Goal: Task Accomplishment & Management: Use online tool/utility

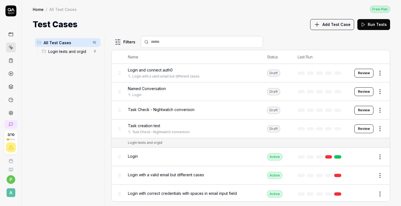
click at [365, 91] on button "Review" at bounding box center [363, 91] width 19 height 9
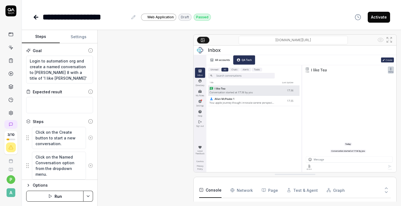
scroll to position [174, 0]
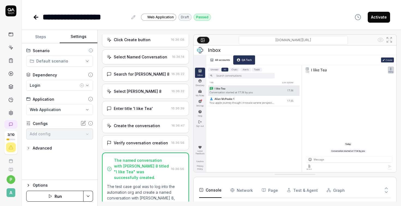
click at [76, 36] on button "Settings" at bounding box center [79, 36] width 38 height 13
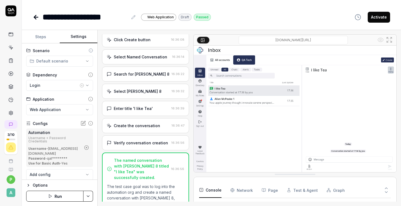
click at [42, 36] on button "Steps" at bounding box center [41, 36] width 38 height 13
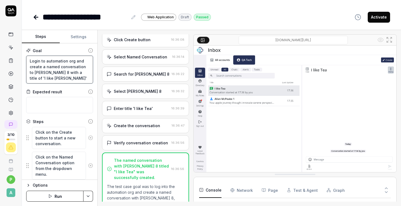
click at [30, 65] on textarea "Login to automation org and create a named conversation to peter rohatynskyj 8 …" at bounding box center [59, 70] width 67 height 28
type textarea "*"
type textarea "Login to automation org and acreate a named conversation to peter rohatynskyj 8…"
type textarea "*"
type textarea "Login to automation org and accreate a named conversation to peter rohatynskyj …"
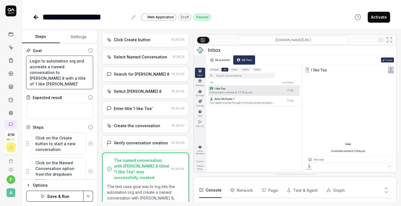
type textarea "*"
type textarea "Login to automation org and acqcreate a named conversation to peter rohatynskyj…"
type textarea "*"
type textarea "Login to automation org and acqucreate a named conversation to peter rohatynsky…"
type textarea "*"
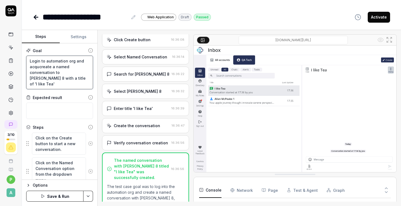
type textarea "Login to automation org and acquicreate a named conversation to peter rohatynsk…"
type textarea "*"
type textarea "Login to automation org and acquircreate a named conversation to peter rohatyns…"
type textarea "*"
type textarea "Login to automation org and acquirecreate a named conversation to peter rohatyn…"
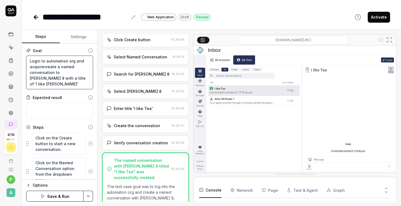
type textarea "*"
type textarea "Login to automation org and acquire create a named conversation to peter rohaty…"
type textarea "*"
type textarea "Login to automation org and acquire acreate a named conversation to peter rohat…"
type textarea "*"
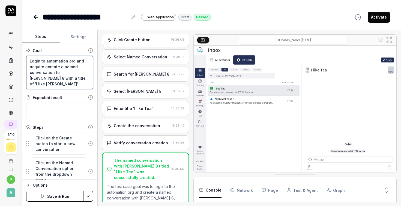
type textarea "Login to automation org and acquire ancreate a named conversation to peter roha…"
type textarea "*"
type textarea "Login to automation org and acquire andcreate a named conversation to peter roh…"
type textarea "*"
type textarea "Login to automation org and acquire andrcreate a named conversation to peter ro…"
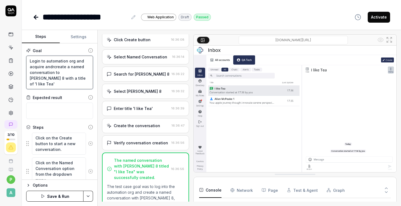
type textarea "*"
type textarea "Login to automation org and acquire androcreate a named conversation to peter r…"
type textarea "*"
type textarea "Login to automation org and acquire androicreate a named conversation to peter …"
type textarea "*"
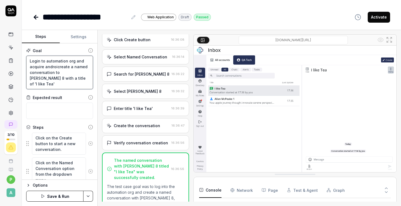
type textarea "Login to automation org and acquire androidcreate a named conversation to peter…"
type textarea "*"
type textarea "Login to automation org and acquire android create a named conversation to pete…"
type textarea "*"
type textarea "Login to automation org and acquire android ncreate a named conversation to pet…"
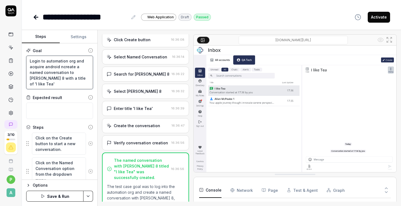
type textarea "*"
type textarea "Login to automation org and acquire android nicreate a named conversation to pe…"
type textarea "*"
type textarea "Login to automation org and acquire android nigcreate a named conversation to p…"
type textarea "*"
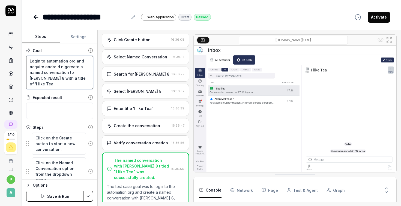
type textarea "Login to automation org and acquire android nighcreate a named conversation to …"
type textarea "*"
type textarea "Login to automation org and acquire android nightcreate a named conversation to…"
type textarea "*"
type textarea "Login to automation org and acquire android nightlcreate a named conversation t…"
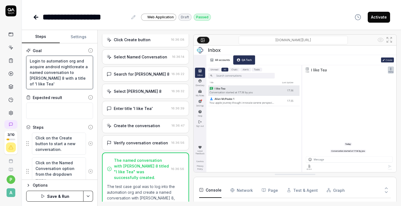
type textarea "*"
type textarea "Login to automation org and acquire android nightlycreate a named conversation …"
type textarea "*"
type textarea "Login to automation org and acquire android nightly create a named conversation…"
type textarea "*"
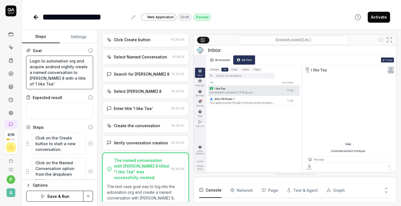
type textarea "Login to automation org and acquire android nightly rcreate a named conversatio…"
type textarea "*"
type textarea "Login to automation org and acquire android nightly rocreate a named conversati…"
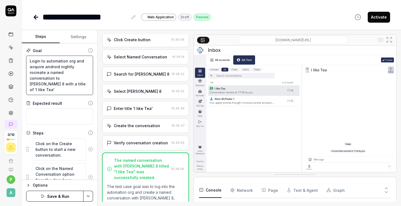
type textarea "*"
type textarea "Login to automation org and acquire android nightly rolcreate a named conversat…"
type textarea "*"
type textarea "Login to automation org and acquire android nightly rolecreate a named conversa…"
type textarea "*"
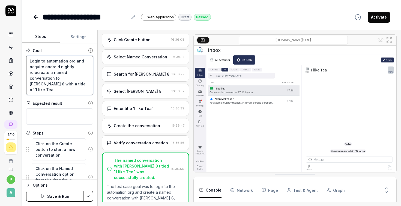
type textarea "Login to automation org and acquire android nightly role create a named convers…"
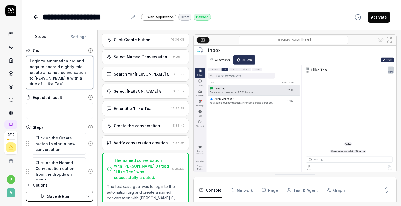
type textarea "*"
type textarea "Login to automation org and acquire android nightly role 8create a named conver…"
type textarea "*"
type textarea "Login to automation org and acquire android nightly role 8 create a named conve…"
type textarea "*"
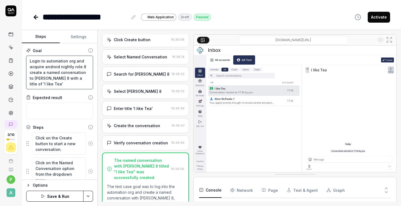
type textarea "Login to automation org and acquire android nightly role 8 acreate a named conv…"
type textarea "*"
type textarea "Login to automation org and acquire android nightly role 8 ancreate a named con…"
type textarea "*"
type textarea "Login to automation org and acquire android nightly role 8 andcreate a named co…"
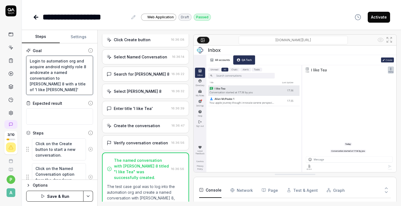
type textarea "*"
type textarea "Login to automation org and acquire android nightly role 8 and create a named c…"
click at [64, 198] on button "Save & Run" at bounding box center [54, 196] width 57 height 11
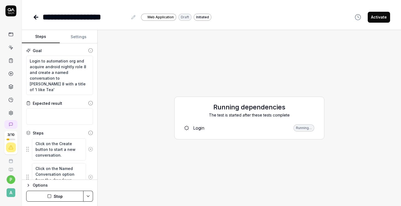
click at [64, 194] on button "Stop" at bounding box center [54, 196] width 57 height 11
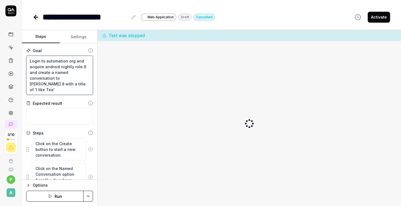
click at [83, 85] on textarea "Login to automation org and acquire android nightly role 8 and create a named c…" at bounding box center [59, 75] width 67 height 39
type textarea "*"
type textarea "Login to automation org and acquire android nightly role 8 and create a named c…"
type textarea "*"
type textarea "Login to automation org and acquire android nightly role 8 and create a named c…"
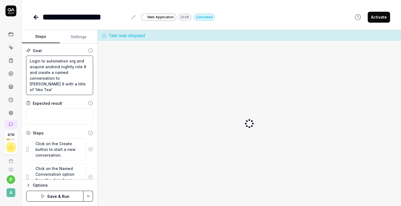
type textarea "*"
type textarea "Login to automation org and acquire android nightly role 8 and create a named c…"
type textarea "*"
type textarea "Login to automation org and acquire android nightly role 8 and create a named c…"
type textarea "*"
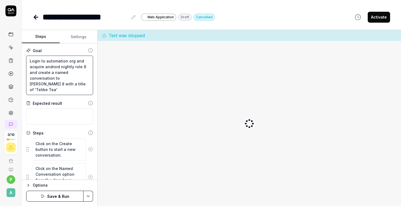
type textarea "Login to automation org and acquire android nightly role 8 and create a named c…"
type textarea "*"
type textarea "Login to automation org and acquire android nightly role 8 and create a named c…"
type textarea "*"
type textarea "Login to automation org and acquire android nightly role 8 and create a named c…"
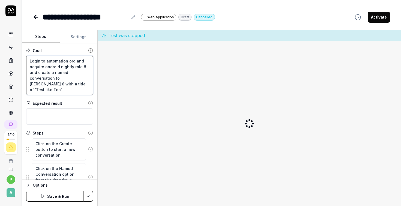
type textarea "*"
type textarea "Login to automation org and acquire android nightly role 8 and create a named c…"
type textarea "*"
type textarea "Login to automation org and acquire android nightly role 8 and create a named c…"
type textarea "*"
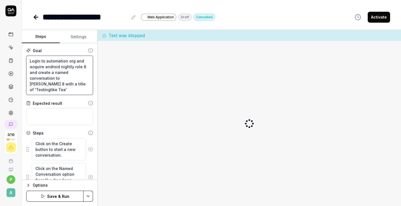
type textarea "Login to automation org and acquire android nightly role 8 and create a named c…"
type textarea "*"
type textarea "Login to automation org and acquire android nightly role 8 and create a named c…"
type textarea "*"
type textarea "Login to automation org and acquire android nightly role 8 and create a named c…"
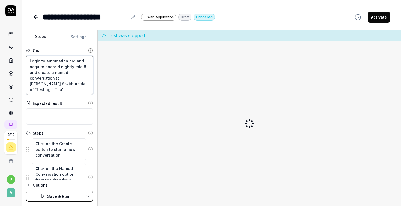
type textarea "*"
type textarea "Login to automation org and acquire android nightly role 8 and create a named c…"
type textarea "*"
type textarea "Login to automation org and acquire android nightly role 8 and create a named c…"
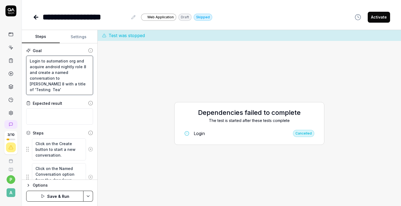
type textarea "*"
type textarea "Login to automation org and acquire android nightly role 8 and create a named c…"
type textarea "*"
type textarea "Login to automation org and acquire android nightly role 8 and create a named c…"
type textarea "*"
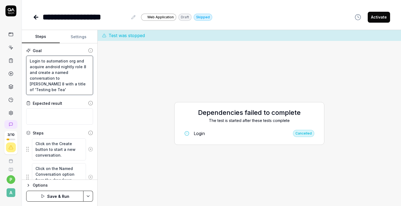
type textarea "Login to automation org and acquire android nightly role 8 and create a named c…"
type textarea "*"
type textarea "Login to automation org and acquire android nightly role 8 and create a named c…"
type textarea "*"
type textarea "Login to automation org and acquire android nightly role 8 and create a named c…"
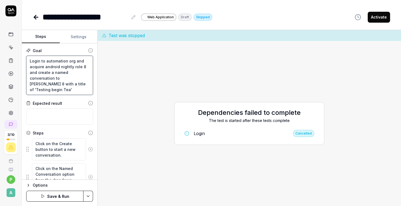
type textarea "*"
type textarea "Login to automation org and acquire android nightly role 8 and create a named c…"
type textarea "*"
type textarea "Login to automation org and acquire android nightly role 8 and create a named c…"
type textarea "*"
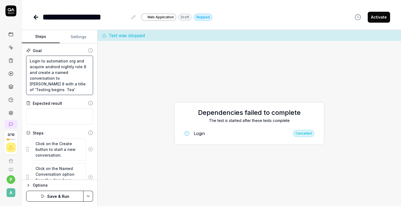
type textarea "Login to automation org and acquire android nightly role 8 and create a named c…"
type textarea "*"
type textarea "Login to automation org and acquire android nightly role 8 and create a named c…"
type textarea "*"
type textarea "Login to automation org and acquire android nightly role 8 and create a named c…"
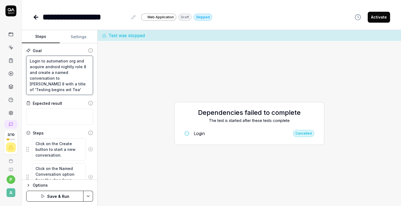
type textarea "*"
type textarea "Login to automation org and acquire android nightly role 8 and create a named c…"
click at [52, 195] on button "Save & Run" at bounding box center [54, 196] width 57 height 11
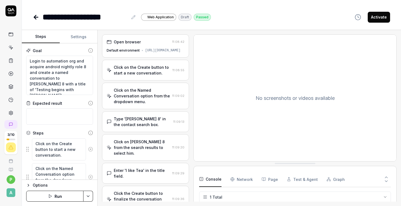
scroll to position [50, 0]
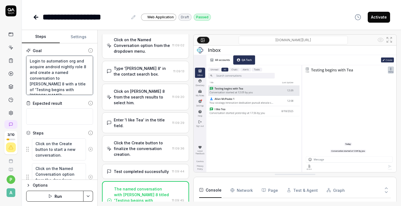
click at [30, 67] on textarea "Login to automation org and acquire android nightly role 8 and create a named c…" at bounding box center [59, 75] width 67 height 39
type textarea "*"
type textarea "Login to automation org and gacquire android nightly role 8 and create a named …"
type textarea "*"
type textarea "Login to automation org and goacquire android nightly role 8 and create a named…"
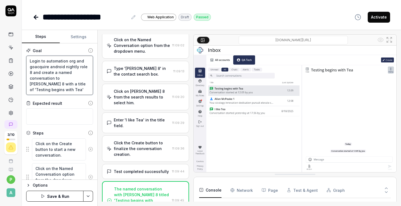
type textarea "*"
type textarea "Login to automation org and gotacquire android nightly role 8 and create a name…"
type textarea "*"
type textarea "Login to automation org and gotoacquire android nightly role 8 and create a nam…"
type textarea "*"
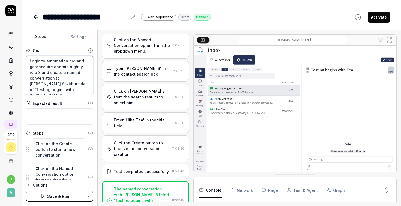
type textarea "Login to automation org and goto acquire android nightly role 8 and create a na…"
type textarea "*"
type textarea "Login to automation org and goto macquire android nightly role 8 and create a n…"
type textarea "*"
type textarea "Login to automation org and goto my acquire android nightly role 8 and create a…"
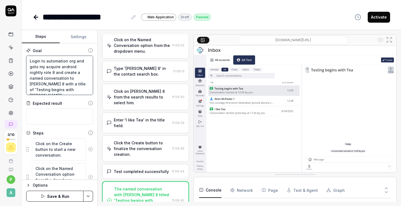
type textarea "*"
type textarea "Login to automation org and goto my racquire android nightly role 8 and create …"
type textarea "*"
type textarea "Login to automation org and goto my roacquire android nightly role 8 and create…"
type textarea "*"
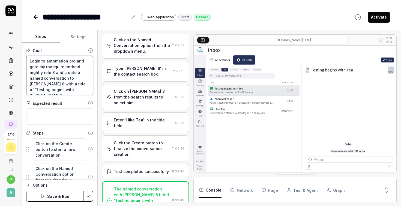
type textarea "Login to automation org and goto my rolacquire android nightly role 8 and creat…"
type textarea "*"
type textarea "Login to automation org and goto my roleacquire android nightly role 8 and crea…"
type textarea "*"
type textarea "Login to automation org and goto my rolesacquire android nightly role 8 and cre…"
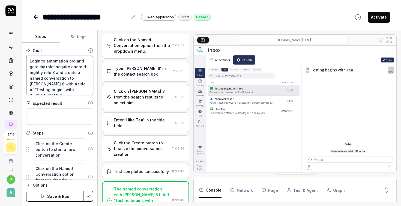
type textarea "*"
type textarea "Login to automation org and goto my roles,acquire android nightly role 8 and cr…"
type textarea "*"
type textarea "Login to automation org and goto my roles, acquire android nightly role 8 and c…"
click at [49, 195] on button "Save & Run" at bounding box center [54, 196] width 57 height 11
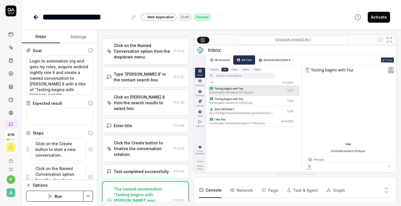
scroll to position [203, 0]
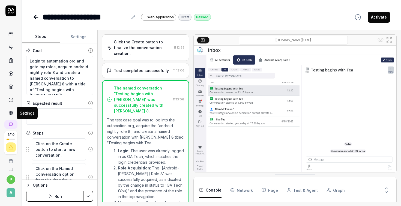
click at [10, 112] on icon at bounding box center [10, 112] width 5 height 5
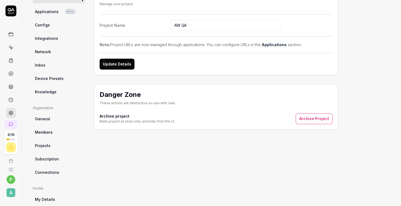
scroll to position [63, 0]
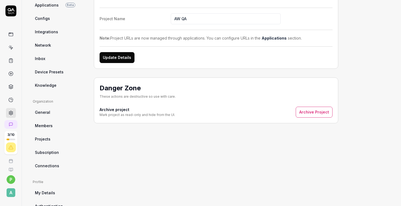
click at [36, 113] on span "General" at bounding box center [42, 112] width 15 height 6
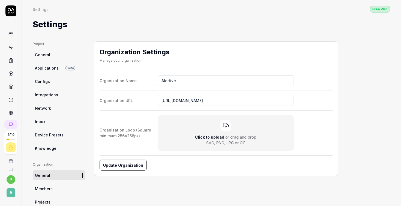
click at [47, 55] on span "General" at bounding box center [42, 55] width 15 height 6
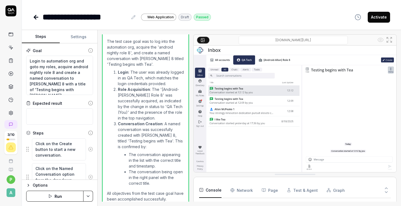
scroll to position [293, 0]
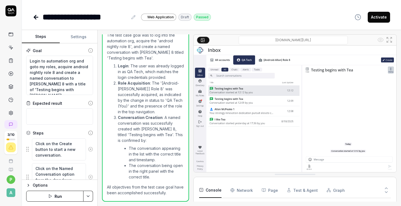
click at [390, 70] on img at bounding box center [295, 109] width 203 height 127
click at [244, 7] on div "**********" at bounding box center [211, 11] width 379 height 23
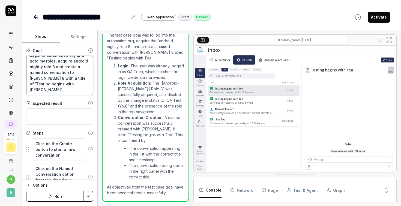
click at [80, 90] on textarea "Login to automation org and goto my roles, acquire android nightly role 8 and c…" at bounding box center [59, 75] width 67 height 39
click at [65, 71] on textarea "Login to automation org and goto my roles, acquire android nightly role 8 and c…" at bounding box center [59, 75] width 67 height 39
type textarea "*"
type textarea "Login to automation org and goto my roles, acquire android nightly role 8 and c…"
type textarea "*"
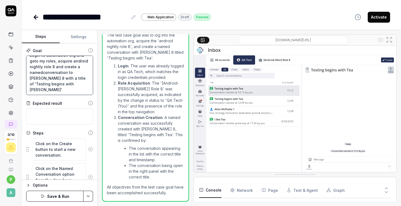
type textarea "Login to automation org and goto my roles, acquire android nightly role 8 and c…"
click at [79, 69] on textarea "Login to automation org and goto my roles, acquire android nightly role 8 and c…" at bounding box center [59, 75] width 67 height 39
type textarea "*"
type textarea "Login to automation org and goto my roles, acquire android nightly role 8 andcr…"
type textarea "*"
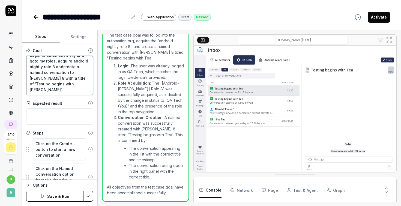
type textarea "Login to automation org and goto my roles, acquire android nightly role 8 ancre…"
type textarea "*"
type textarea "Login to automation org and goto my roles, acquire android nightly role 8 acrea…"
type textarea "*"
type textarea "Login to automation org and goto my roles, acquire android nightly role 8 creat…"
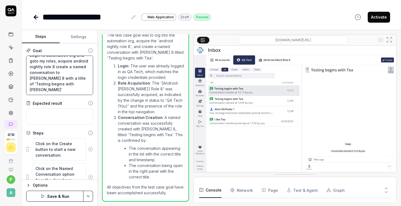
type textarea "*"
type textarea "Login to automation org and goto my roles, acquire android nightly role 8create…"
type textarea "*"
type textarea "Login to automation org and goto my roles, acquire android nightly role 8,creat…"
type textarea "*"
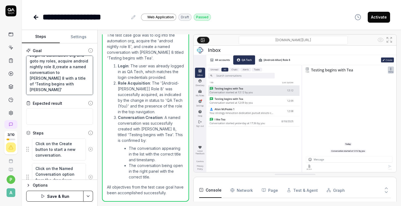
type textarea "Login to automation org and goto my roles, acquire android nightly role 8, crea…"
type textarea "*"
type textarea "Login to automation org and goto my roles, acquire android nightly role 8, acre…"
type textarea "*"
type textarea "Login to automation org and goto my roles, acquire android nightly role 8, ascr…"
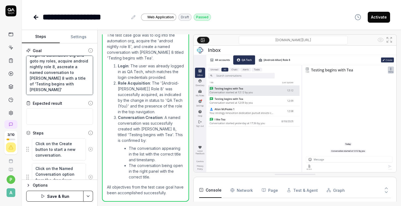
type textarea "*"
type textarea "Login to automation org and goto my roles, acquire android nightly role 8, as c…"
type textarea "*"
type textarea "Login to automation org and goto my roles, acquire android nightly role 8, as t…"
type textarea "*"
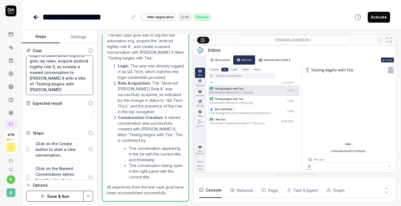
type textarea "Login to automation org and goto my roles, acquire android nightly role 8, as t…"
type textarea "*"
type textarea "Login to automation org and goto my roles, acquire android nightly role 8, as t…"
type textarea "*"
type textarea "Login to automation org and goto my roles, acquire android nightly role 8, as t…"
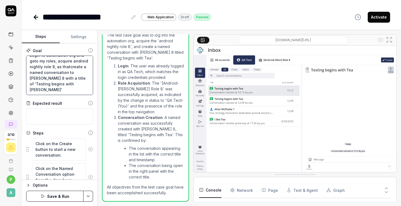
type textarea "*"
type textarea "Login to automation org and goto my roles, acquire android nightly role 8, as t…"
type textarea "*"
type textarea "Login to automation org and goto my roles, acquire android nightly role 8, as t…"
type textarea "*"
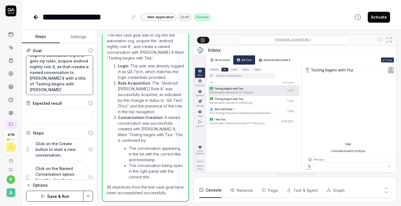
type textarea "Login to automation org and goto my roles, acquire android nightly role 8, as t…"
type textarea "*"
type textarea "Login to automation org and goto my roles, acquire android nightly role 8, as t…"
type textarea "*"
type textarea "Login to automation org and goto my roles, acquire android nightly role 8, as t…"
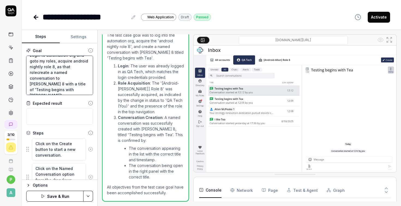
type textarea "*"
type textarea "Login to automation org and goto my roles, acquire android nightly role 8, as t…"
click at [77, 91] on textarea "Login to automation org and goto my roles, acquire android nightly role 8, as t…" at bounding box center [59, 75] width 67 height 39
type textarea "*"
type textarea "Login to automation org and goto my roles, acquire android nightly role 8, as t…"
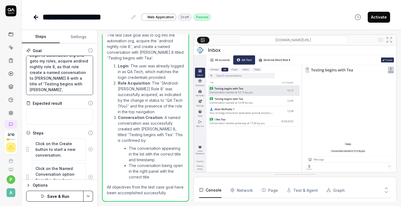
type textarea "*"
type textarea "Login to automation org and goto my roles, acquire android nightly role 8, as t…"
type textarea "*"
type textarea "Login to automation org and goto my roles, acquire android nightly role 8, as t…"
type textarea "*"
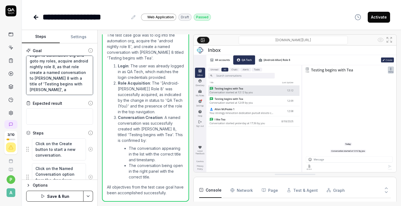
type textarea "Login to automation org and goto my roles, acquire android nightly role 8, as t…"
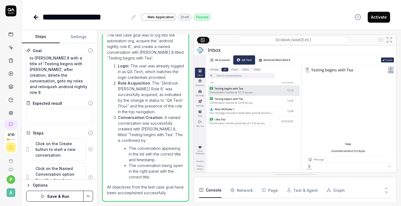
click at [55, 198] on button "Save & Run" at bounding box center [54, 196] width 57 height 11
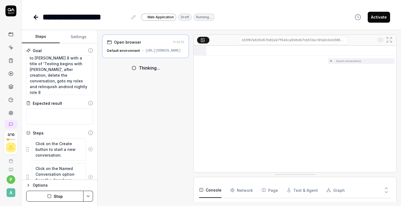
click at [55, 197] on button "Stop" at bounding box center [54, 196] width 57 height 11
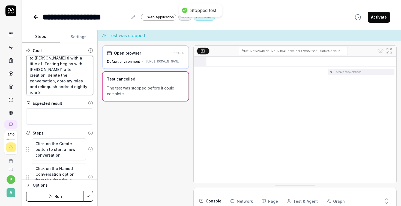
click at [59, 74] on textarea "Login to automation org and goto my roles, acquire android nightly role 8, as t…" at bounding box center [59, 75] width 67 height 39
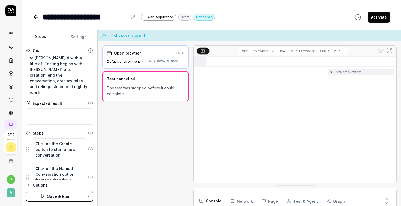
click at [54, 197] on button "Save & Run" at bounding box center [54, 196] width 57 height 11
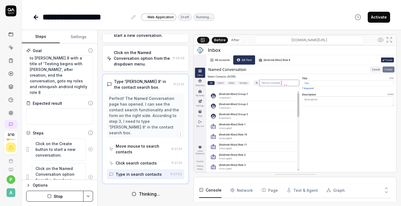
scroll to position [43, 0]
click at [56, 197] on button "Stop" at bounding box center [54, 196] width 57 height 11
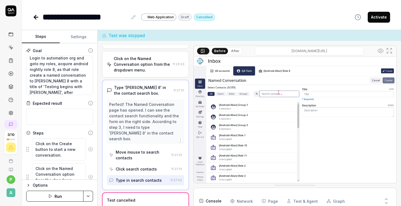
scroll to position [0, 0]
click at [56, 67] on textarea "Login to automation org and goto my roles, acquire android nightly role 8, as t…" at bounding box center [59, 75] width 67 height 39
click at [68, 72] on textarea "Login to automation org and goto my roles, acquire android nightly role 8, as t…" at bounding box center [59, 75] width 67 height 39
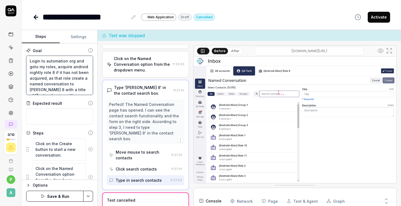
click at [37, 83] on textarea "Login to automation org and goto my roles, acquire android nightly role 8 if it…" at bounding box center [59, 75] width 67 height 39
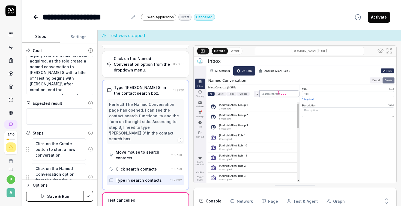
click at [53, 194] on button "Save & Run" at bounding box center [54, 196] width 57 height 11
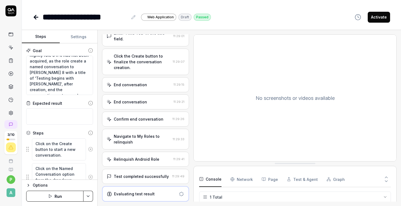
scroll to position [260, 0]
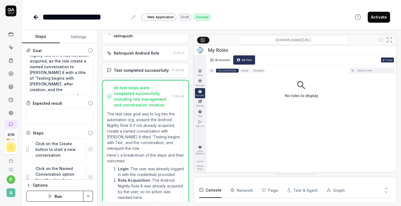
click at [10, 113] on circle at bounding box center [10, 112] width 1 height 1
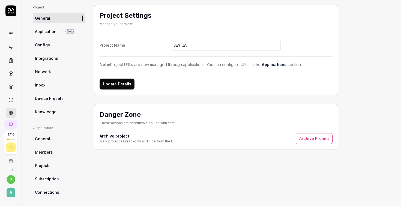
scroll to position [26, 0]
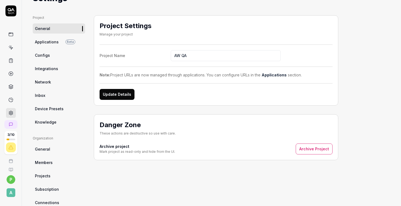
click at [40, 40] on span "Applications" at bounding box center [47, 42] width 24 height 6
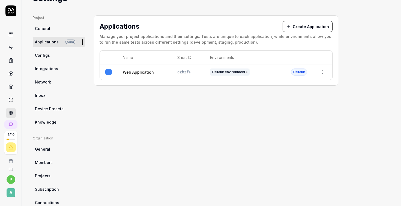
click at [324, 72] on html "3 / 10 p A Home / Settings Free Plan Home / Settings Free Plan Settings Project…" at bounding box center [200, 103] width 401 height 206
click at [285, 106] on div "Edit" at bounding box center [298, 107] width 64 height 12
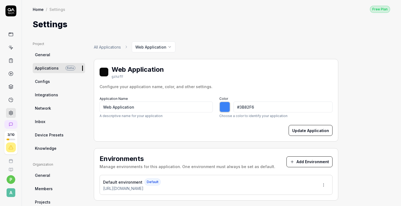
type input "*******"
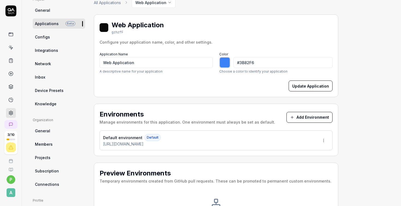
scroll to position [44, 0]
click at [45, 37] on span "Configs" at bounding box center [42, 37] width 15 height 6
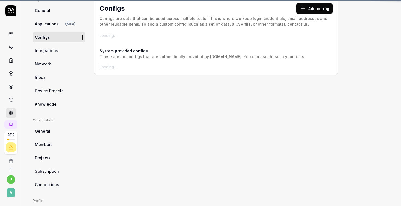
scroll to position [41, 0]
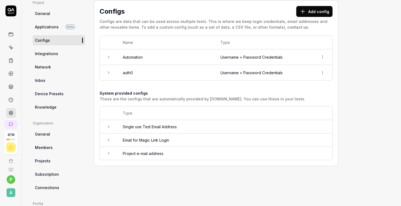
click at [44, 52] on span "Integrations" at bounding box center [46, 54] width 23 height 6
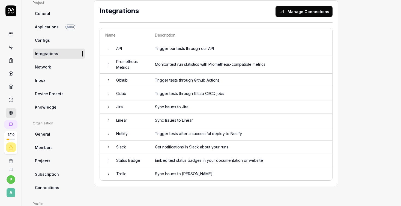
click at [44, 66] on span "Network" at bounding box center [43, 67] width 16 height 6
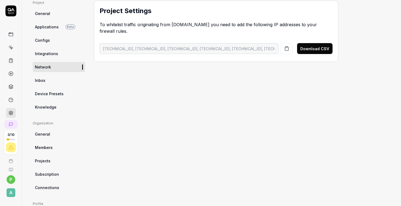
click at [46, 93] on span "Device Presets" at bounding box center [49, 94] width 29 height 6
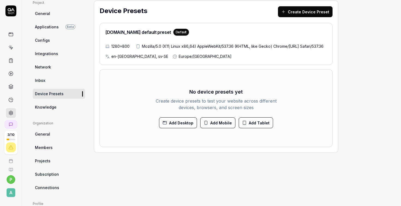
click at [173, 59] on icon at bounding box center [175, 56] width 4 height 4
click at [189, 59] on div "1280×800 Mozilla/5.0 (X11; Linux x86_64) AppleWebKit/537.36 (KHTML, like Gecko)…" at bounding box center [215, 51] width 221 height 16
click at [294, 13] on button "Create Device Preset" at bounding box center [305, 11] width 55 height 11
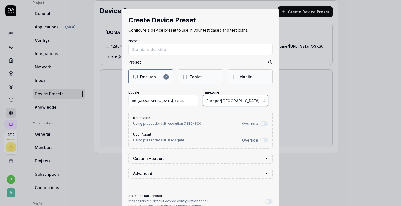
click at [230, 101] on span "Europe/[GEOGRAPHIC_DATA]" at bounding box center [232, 101] width 53 height 6
click at [230, 101] on div "Create Device Preset Configure a device preset to use in your test cases and te…" at bounding box center [200, 103] width 401 height 206
click at [158, 101] on input "en-[GEOGRAPHIC_DATA], sv-SE" at bounding box center [163, 100] width 70 height 11
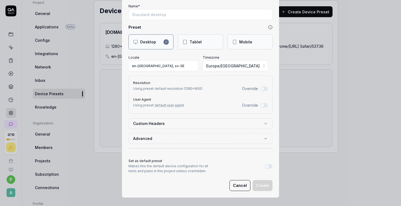
click at [176, 137] on button "Advanced" at bounding box center [200, 138] width 135 height 10
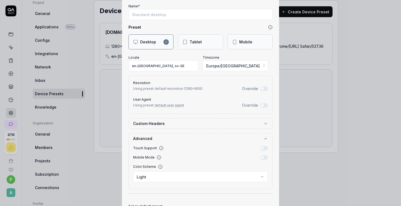
click at [174, 125] on label "Custom Headers" at bounding box center [198, 124] width 130 height 6
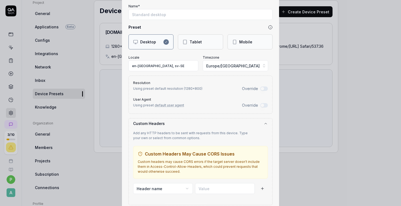
click at [174, 125] on label "Custom Headers" at bounding box center [198, 124] width 130 height 6
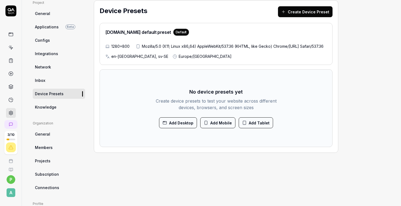
click at [212, 128] on button "Add Mobile" at bounding box center [217, 122] width 35 height 11
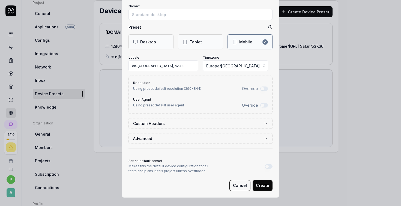
scroll to position [0, 0]
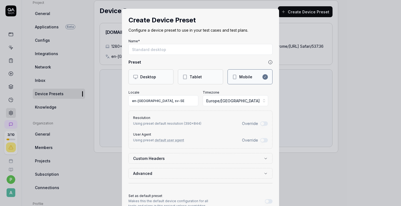
click at [140, 77] on div "Desktop" at bounding box center [148, 77] width 16 height 6
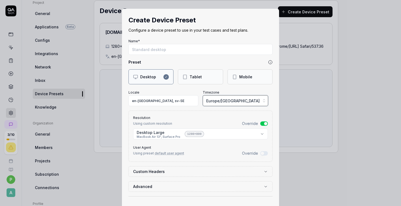
click at [243, 99] on button "Europe/[GEOGRAPHIC_DATA]" at bounding box center [235, 100] width 65 height 11
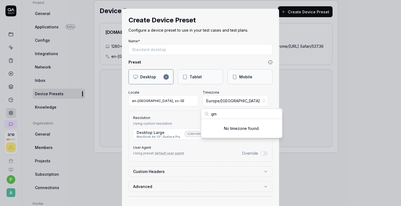
type input "g"
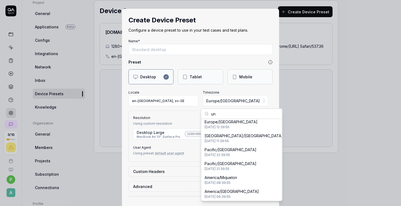
type input "u"
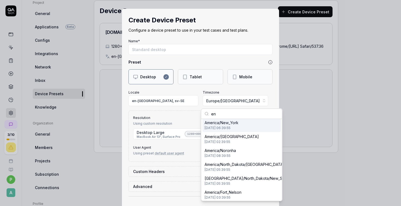
click at [240, 115] on input "en" at bounding box center [245, 114] width 68 height 10
type input "e"
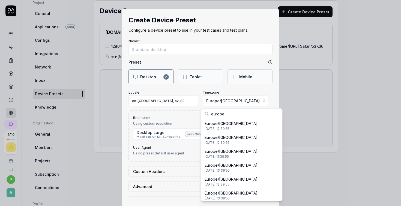
scroll to position [0, 0]
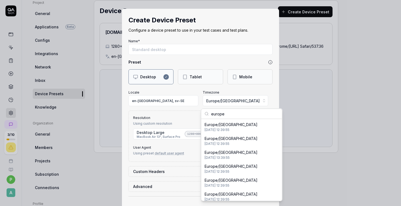
click at [246, 116] on input "europe" at bounding box center [245, 114] width 68 height 10
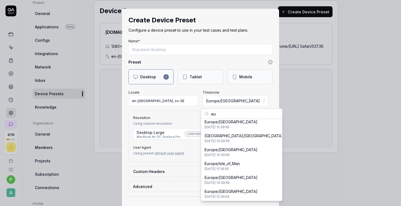
type input "e"
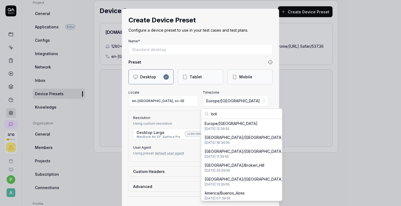
scroll to position [0, 0]
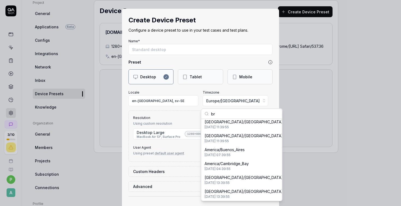
type input "b"
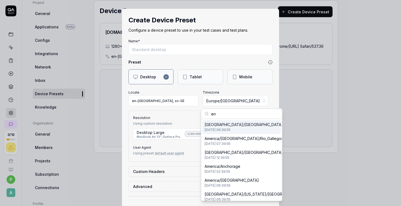
type input "e"
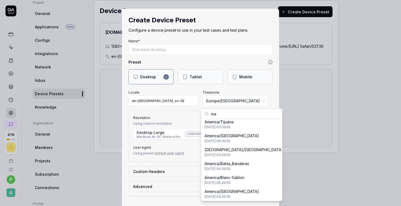
type input "m"
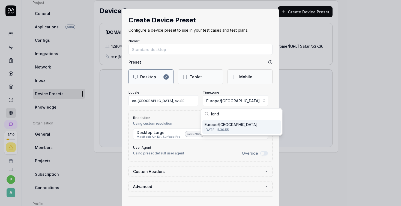
type input "lond"
click at [224, 123] on span "Europe/[GEOGRAPHIC_DATA]" at bounding box center [230, 125] width 53 height 6
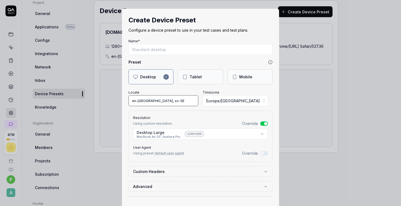
click at [140, 101] on input "en-[GEOGRAPHIC_DATA], sv-SE" at bounding box center [163, 100] width 70 height 11
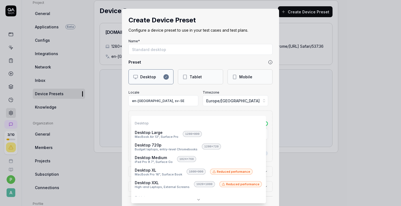
click at [260, 134] on body "3 / 10 p A Home / Settings Free Plan Home / Settings Free Plan Settings Project…" at bounding box center [200, 103] width 401 height 206
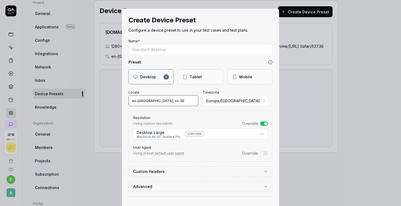
click at [152, 101] on input "en-[GEOGRAPHIC_DATA], sv-SE" at bounding box center [163, 100] width 70 height 11
type input "en-[GEOGRAPHIC_DATA], sv-SE"
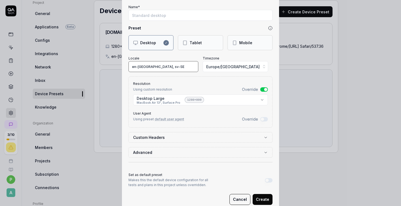
scroll to position [48, 0]
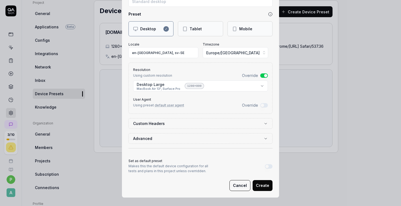
click at [262, 183] on button "Create" at bounding box center [262, 185] width 20 height 11
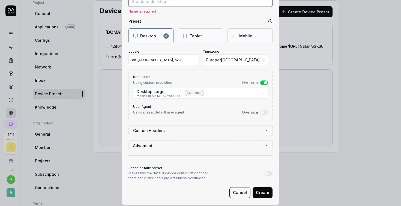
scroll to position [44, 0]
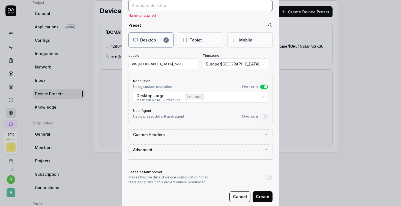
click at [133, 5] on input "Name*" at bounding box center [200, 5] width 144 height 11
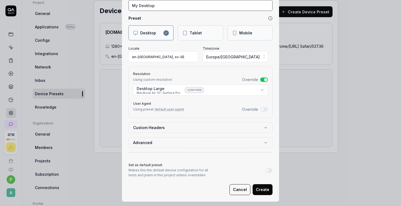
type input "My Desktop"
click at [264, 188] on button "Create" at bounding box center [262, 189] width 20 height 11
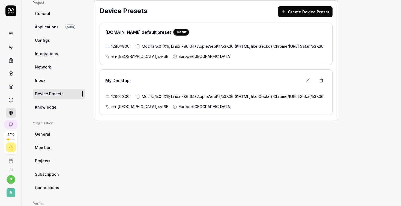
click at [312, 86] on button at bounding box center [308, 80] width 11 height 11
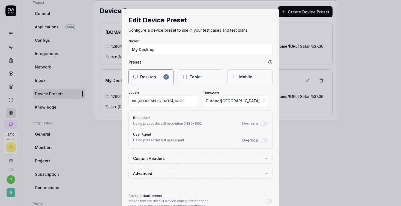
scroll to position [35, 0]
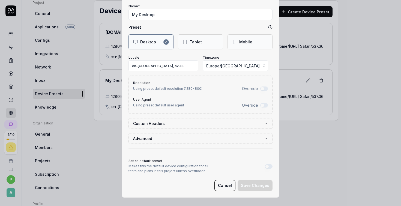
click at [265, 166] on button "Set as default preset" at bounding box center [269, 166] width 8 height 4
click at [251, 187] on button "Save Changes" at bounding box center [254, 185] width 35 height 11
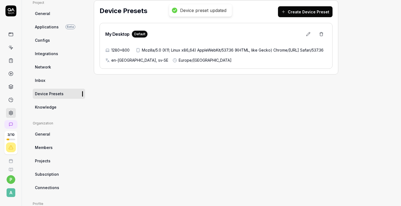
click at [218, 136] on div "Device Presets Create Device Preset My Desktop Default 1280×800 Mozilla/5.0 (X1…" at bounding box center [216, 129] width 244 height 259
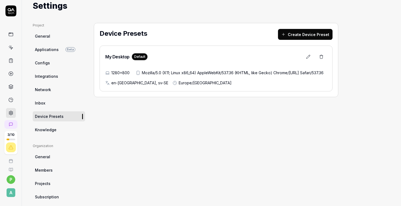
scroll to position [0, 0]
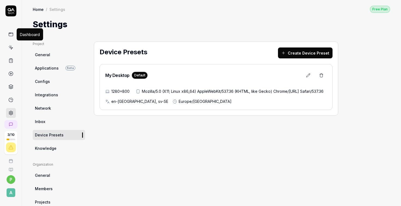
click at [10, 34] on icon at bounding box center [10, 34] width 5 height 5
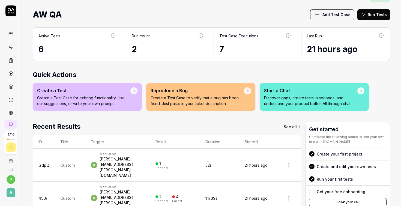
scroll to position [11, 0]
click at [108, 185] on div "Manual by" at bounding box center [122, 187] width 45 height 4
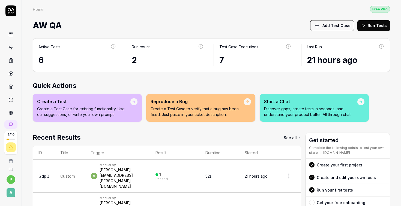
click at [121, 164] on div "Manual by" at bounding box center [122, 165] width 45 height 4
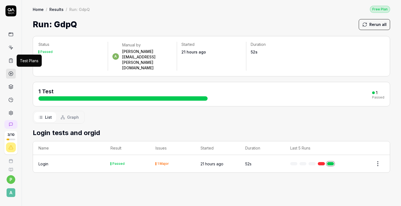
click at [8, 61] on icon at bounding box center [10, 60] width 5 height 5
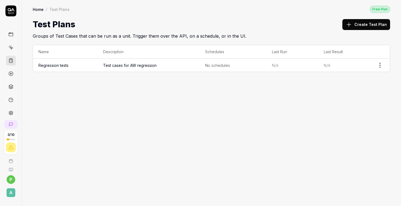
click at [62, 66] on link "Regression tests" at bounding box center [53, 65] width 30 height 5
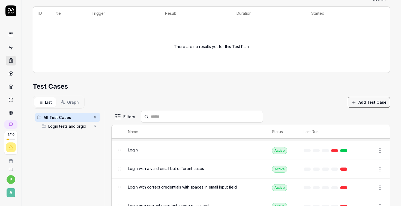
scroll to position [15, 0]
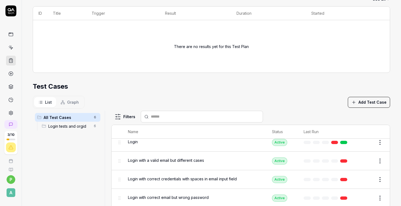
click at [248, 141] on div "Login" at bounding box center [194, 142] width 133 height 6
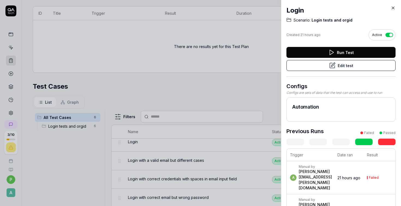
click at [7, 86] on div at bounding box center [200, 103] width 401 height 206
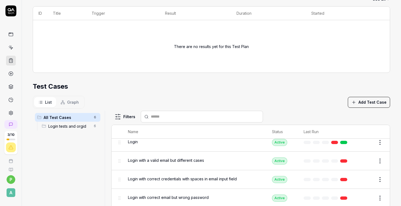
click at [8, 86] on icon at bounding box center [10, 86] width 5 height 5
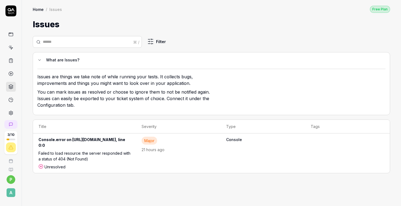
click at [8, 74] on icon at bounding box center [10, 73] width 5 height 5
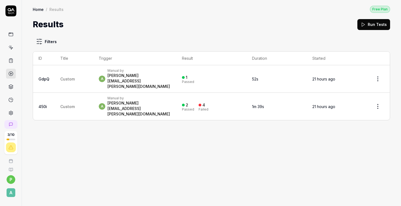
click at [377, 75] on html "3 / 10 p A Home / Results Free Plan Home / Results Free Plan Results Run Tests …" at bounding box center [200, 103] width 401 height 206
click at [8, 59] on icon at bounding box center [10, 60] width 5 height 5
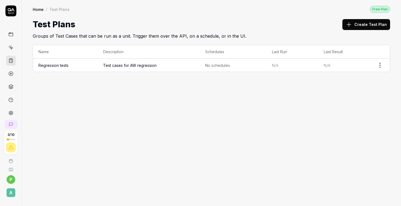
click at [378, 63] on html "3 / 10 p A Home / Test Plans Free Plan Home / Test Plans Free Plan Test Plans C…" at bounding box center [200, 103] width 401 height 206
click at [351, 114] on div "Edit" at bounding box center [357, 112] width 52 height 12
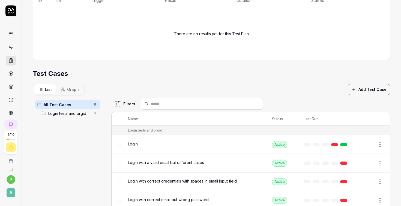
click at [63, 110] on span "Login tests and orgid" at bounding box center [69, 113] width 42 height 6
click at [61, 104] on span "All Test Cases" at bounding box center [67, 105] width 47 height 6
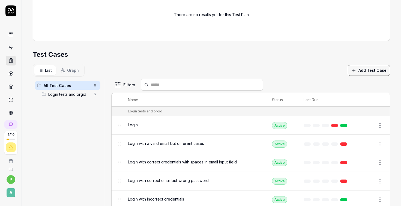
scroll to position [169, 0]
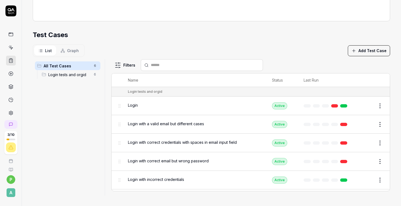
click at [373, 104] on html "**********" at bounding box center [200, 103] width 401 height 206
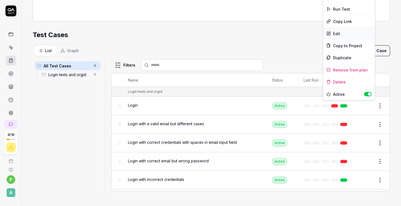
click at [338, 35] on div "Edit" at bounding box center [349, 34] width 52 height 12
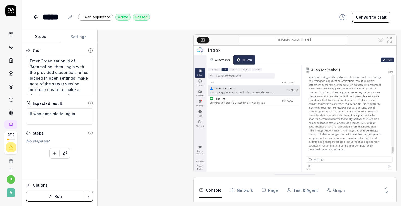
scroll to position [311, 0]
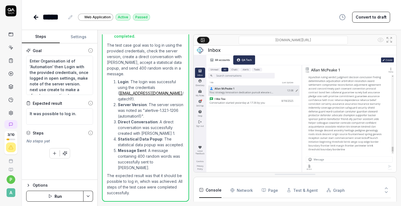
click at [39, 17] on icon at bounding box center [36, 17] width 7 height 7
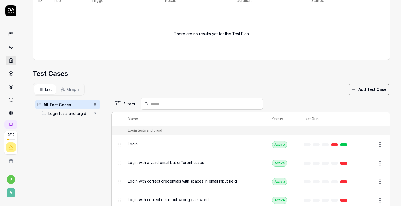
click at [62, 110] on span "Login tests and orgid" at bounding box center [69, 113] width 42 height 6
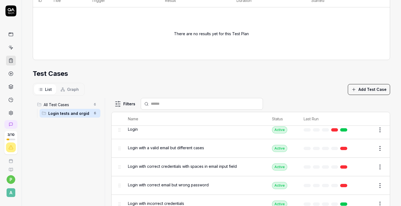
scroll to position [15, 0]
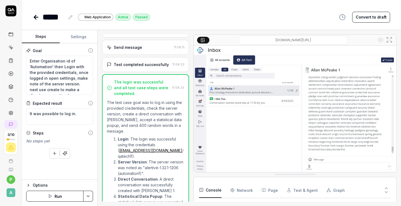
scroll to position [311, 0]
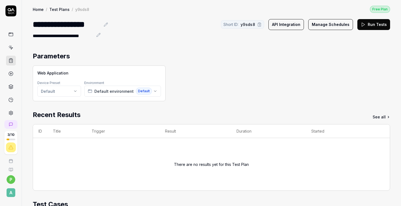
scroll to position [131, 0]
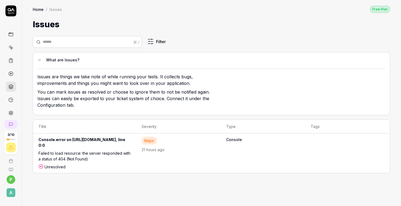
scroll to position [131, 0]
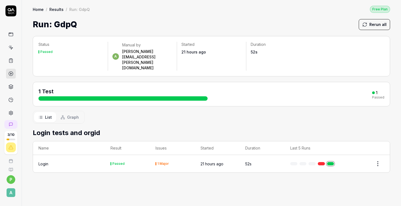
click at [11, 61] on icon at bounding box center [10, 60] width 5 height 5
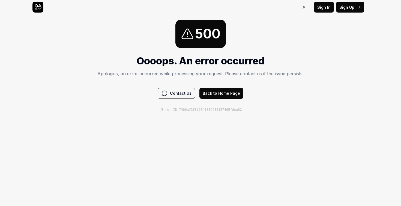
click at [219, 88] on button "Back to Home Page" at bounding box center [221, 93] width 44 height 11
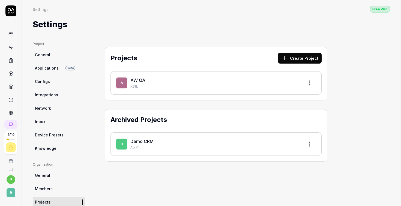
click at [309, 79] on html "3 / 10 p A Settings Free Plan Settings Free Plan Settings Project General Appli…" at bounding box center [200, 103] width 401 height 206
click at [84, 39] on html "3 / 10 p A Settings Free Plan Settings Free Plan Settings Project General Appli…" at bounding box center [200, 103] width 401 height 206
click at [11, 48] on icon at bounding box center [10, 47] width 5 height 5
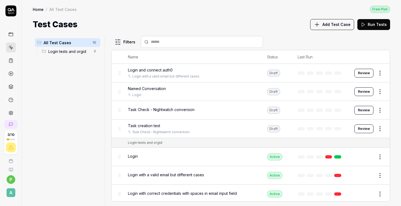
click at [375, 91] on html "3 / 10 p A Home / All Test Cases Free Plan Home / All Test Cases Free Plan Test…" at bounding box center [200, 103] width 401 height 206
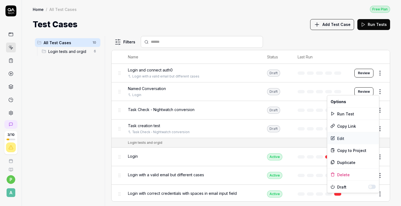
click at [336, 137] on div "Edit" at bounding box center [353, 138] width 52 height 12
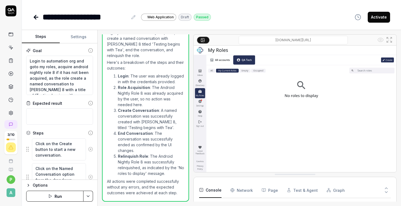
scroll to position [364, 0]
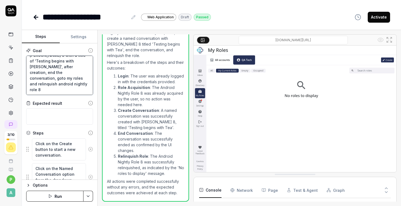
click at [58, 89] on textarea "Login to automation org and goto my roles, acquire android nightly role 8 if it…" at bounding box center [59, 75] width 67 height 39
type textarea "*"
type textarea "Login to automation org and goto my roles, acquire android nightly role 8 if it…"
type textarea "*"
type textarea "Login to automation org and goto my roles, acquire android nightly role 8 if it…"
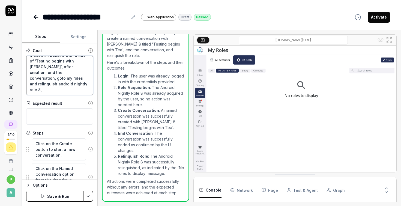
type textarea "*"
type textarea "Login to automation org and goto my roles, acquire android nightly role 8 if it…"
type textarea "*"
type textarea "Login to automation org and goto my roles, acquire android nightly role 8 if it…"
type textarea "*"
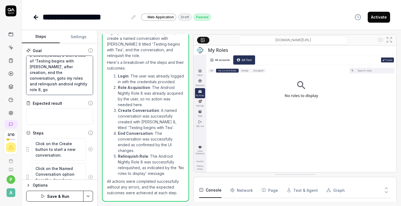
type textarea "Login to automation org and goto my roles, acquire android nightly role 8 if it…"
type textarea "*"
type textarea "Login to automation org and goto my roles, acquire android nightly role 8 if it…"
type textarea "*"
type textarea "Login to automation org and goto my roles, acquire android nightly role 8 if it…"
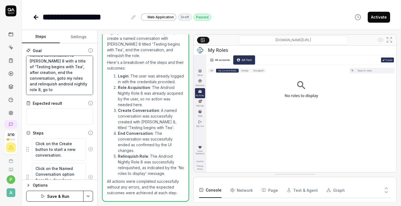
type textarea "*"
type textarea "Login to automation org and goto my roles, acquire android nightly role 8 if it…"
type textarea "*"
type textarea "Login to automation org and goto my roles, acquire android nightly role 8 if it…"
type textarea "*"
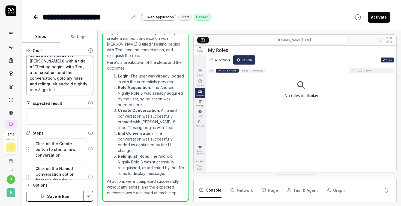
type textarea "Login to automation org and goto my roles, acquire android nightly role 8 if it…"
type textarea "*"
type textarea "Login to automation org and goto my roles, acquire android nightly role 8 if it…"
type textarea "*"
type textarea "Login to automation org and goto my roles, acquire android nightly role 8 if it…"
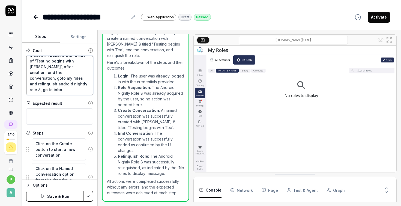
type textarea "*"
type textarea "Login to automation org and goto my roles, acquire android nightly role 8 if it…"
click at [64, 197] on button "Save & Run" at bounding box center [54, 196] width 57 height 11
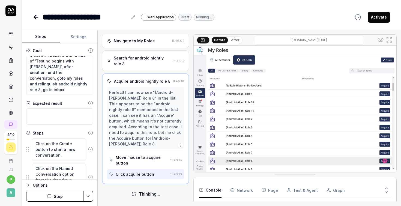
scroll to position [37, 0]
click at [82, 35] on button "Settings" at bounding box center [79, 36] width 38 height 13
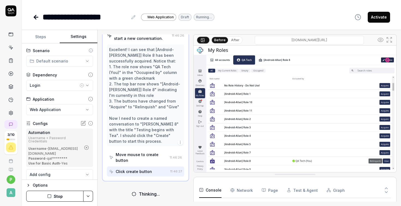
scroll to position [100, 0]
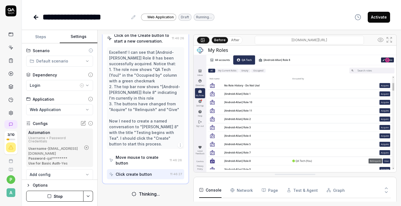
click at [43, 35] on button "Steps" at bounding box center [41, 36] width 38 height 13
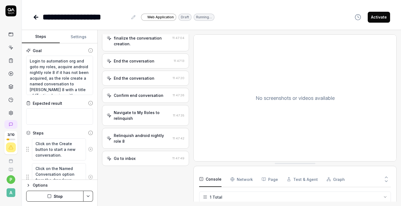
scroll to position [228, 0]
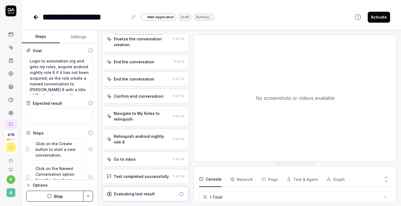
click at [294, 3] on div "**********" at bounding box center [211, 11] width 379 height 23
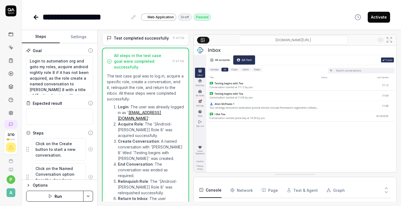
type textarea "*"
